Goal: Task Accomplishment & Management: Complete application form

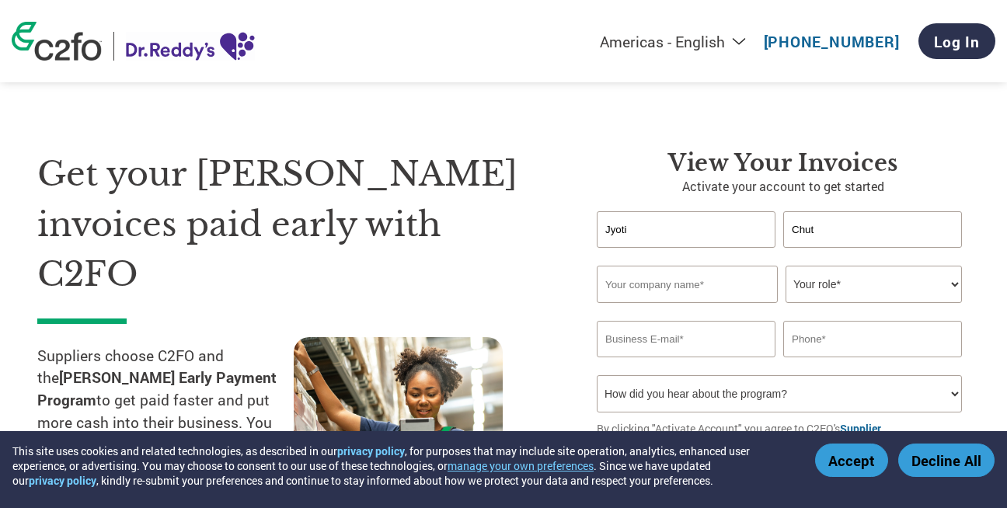
type input "[PERSON_NAME]"
type input "Imperial Life Sciences Private Limited"
type input "[EMAIL_ADDRESS][DOMAIN_NAME]"
type input "01244559824"
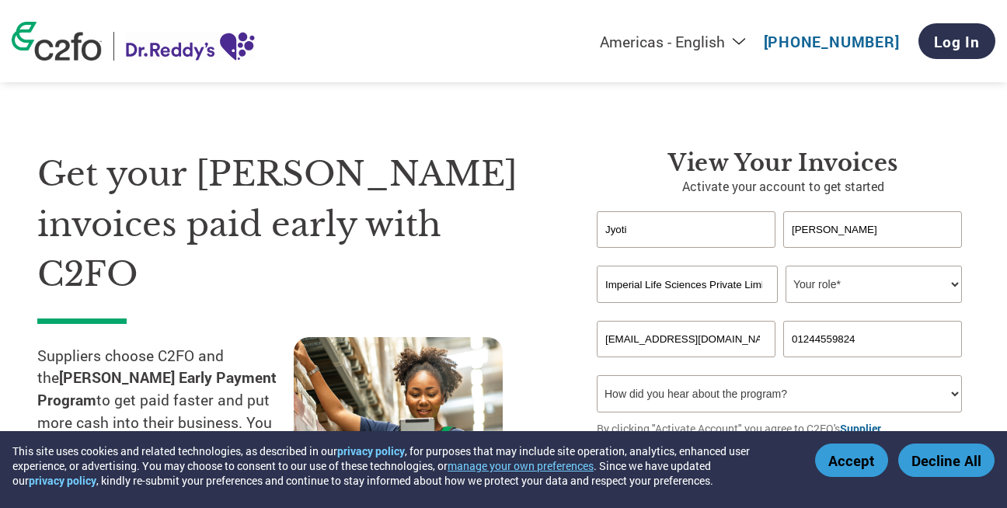
click at [840, 291] on select "Your role* CFO Controller Credit Manager Finance Director Treasurer CEO Preside…" at bounding box center [874, 284] width 176 height 37
select select "OTHER"
click at [786, 266] on select "Your role* CFO Controller Credit Manager Finance Director Treasurer CEO Preside…" at bounding box center [874, 284] width 176 height 37
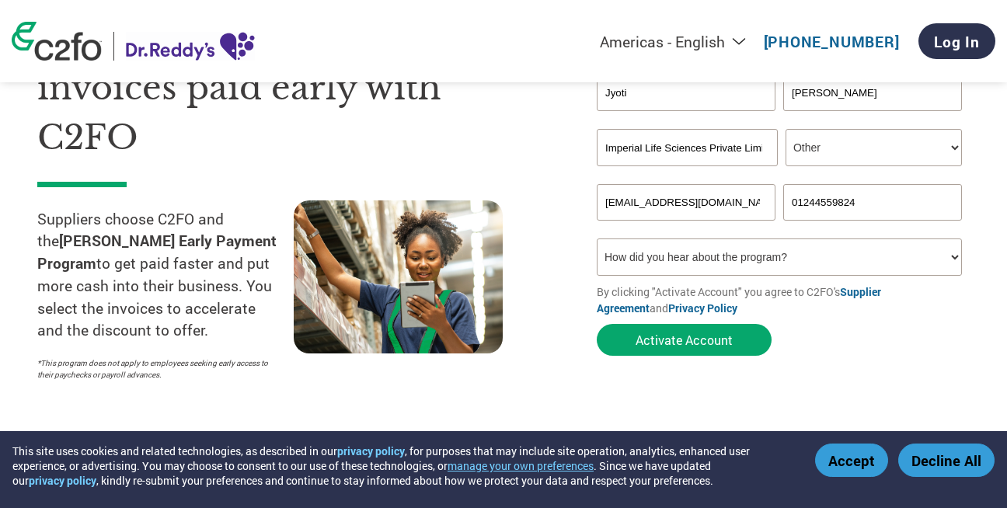
scroll to position [155, 0]
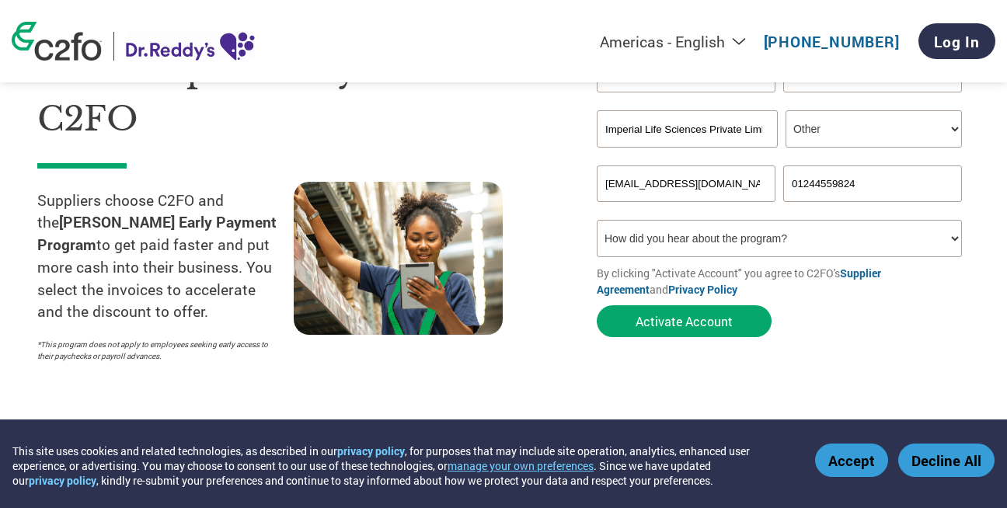
click at [721, 247] on select "How did you hear about the program? Received a letter Email Social Media Online…" at bounding box center [779, 238] width 365 height 37
select select "Email"
click at [597, 220] on select "How did you hear about the program? Received a letter Email Social Media Online…" at bounding box center [779, 238] width 365 height 37
click at [707, 318] on button "Activate Account" at bounding box center [684, 321] width 175 height 32
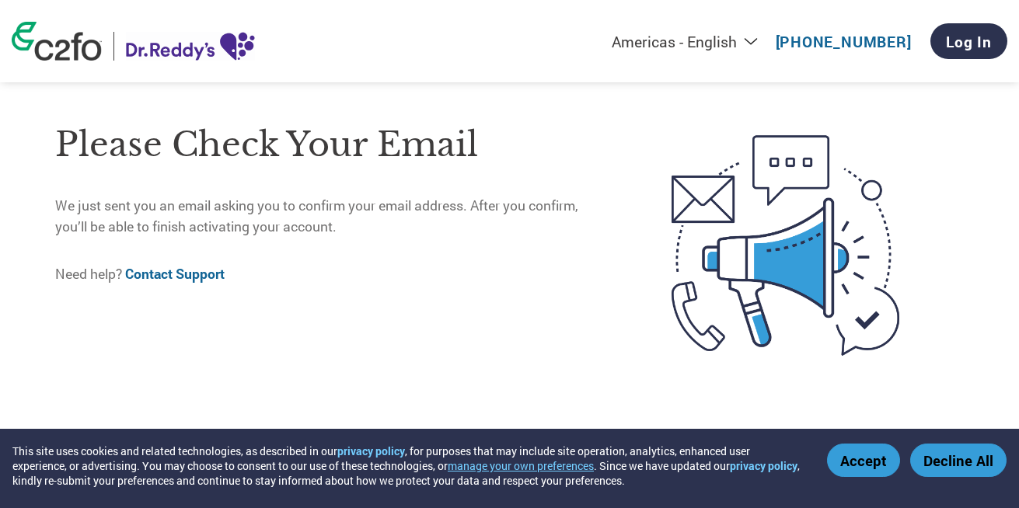
click at [875, 456] on button "Accept" at bounding box center [863, 460] width 73 height 33
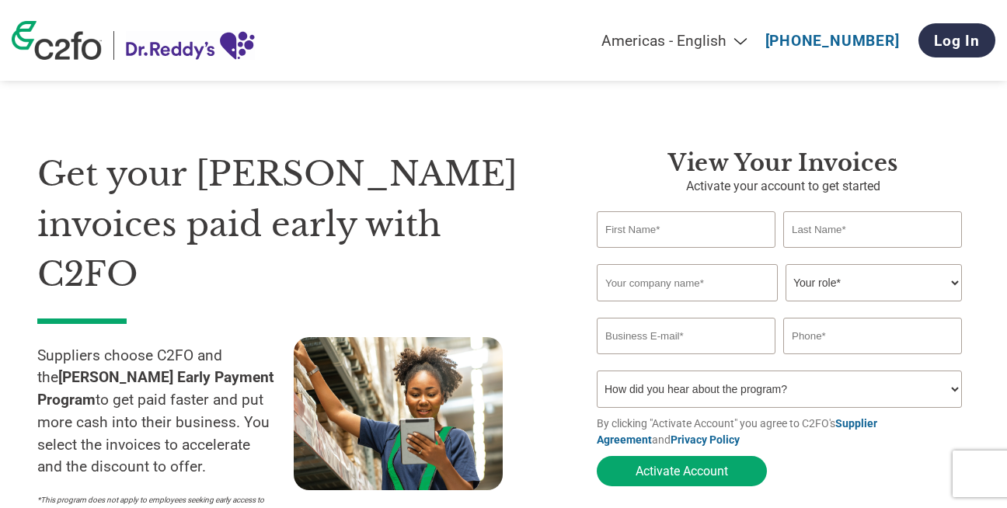
click at [721, 239] on input "text" at bounding box center [686, 229] width 179 height 37
type input "Jyoti"
type input "[PERSON_NAME]"
type input "Imperial Life Sciences Private Limited"
type input "[EMAIL_ADDRESS][DOMAIN_NAME]"
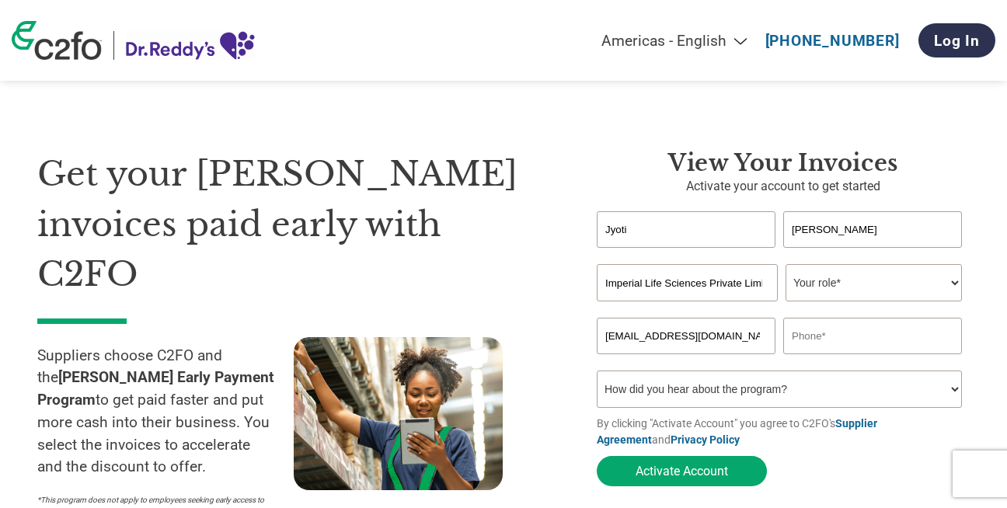
type input "01244559824"
click at [825, 284] on select "Your role* CFO Controller Credit Manager Finance Director Treasurer CEO Preside…" at bounding box center [874, 282] width 176 height 37
select select "OTHER"
click at [786, 266] on select "Your role* CFO Controller Credit Manager Finance Director Treasurer CEO Preside…" at bounding box center [874, 282] width 176 height 37
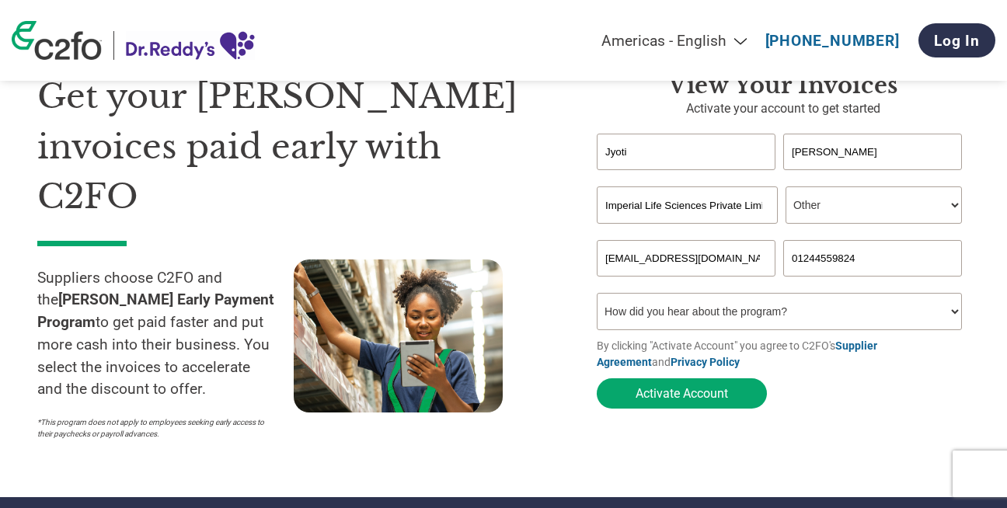
click at [708, 317] on select "How did you hear about the program? Received a letter Email Social Media Online…" at bounding box center [779, 311] width 365 height 37
select select "Email"
click at [597, 298] on select "How did you hear about the program? Received a letter Email Social Media Online…" at bounding box center [779, 311] width 365 height 37
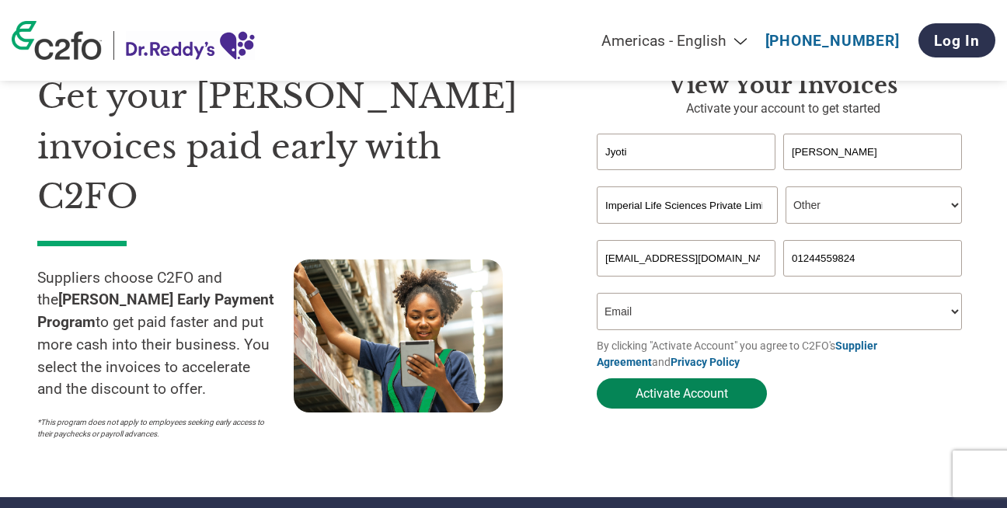
click at [702, 398] on button "Activate Account" at bounding box center [682, 394] width 170 height 30
